Goal: Use online tool/utility: Utilize a website feature to perform a specific function

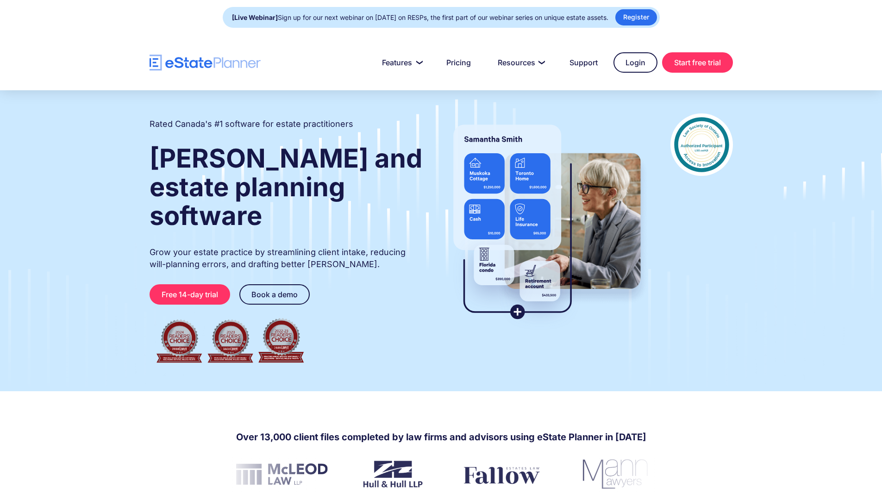
type input "**"
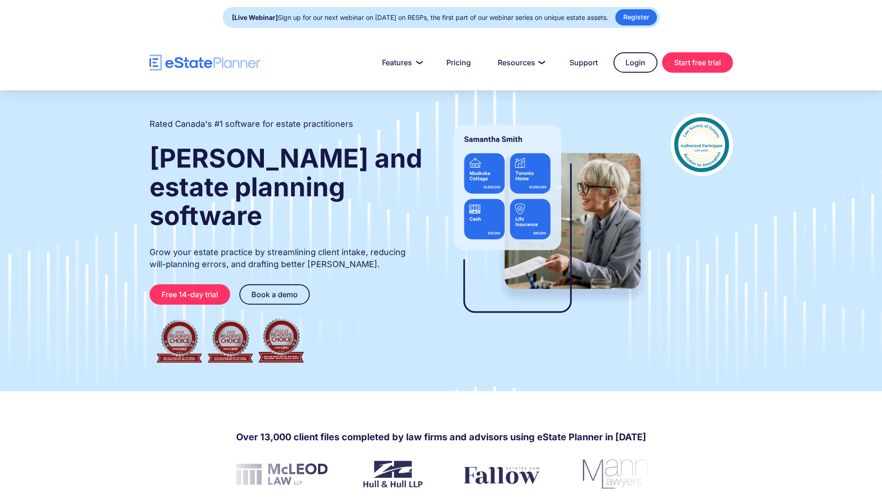
type input "*"
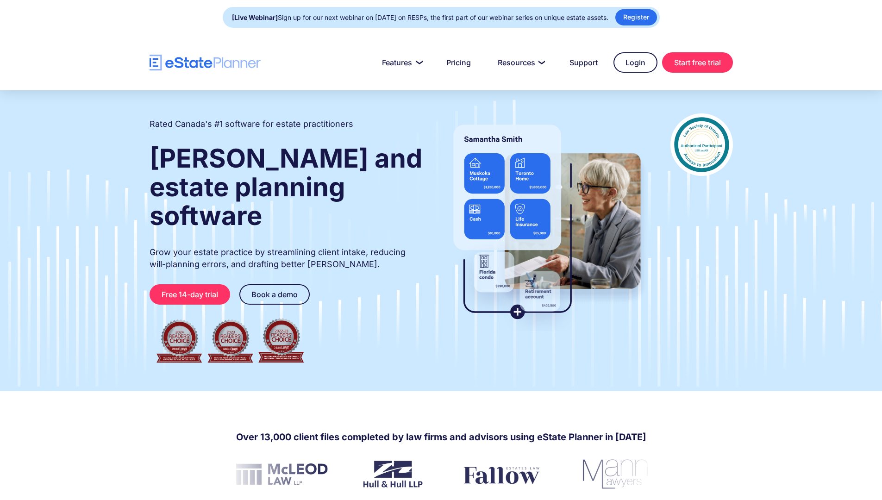
type input "******"
